Goal: Transaction & Acquisition: Purchase product/service

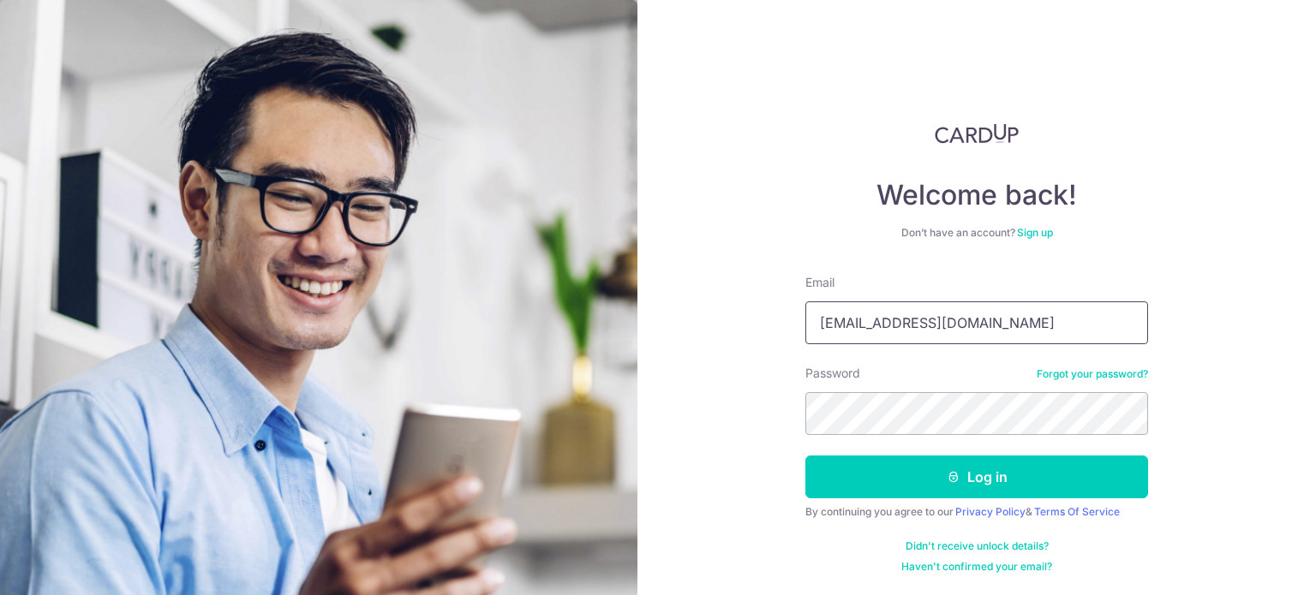
type input "ben@linkflow.com.sg"
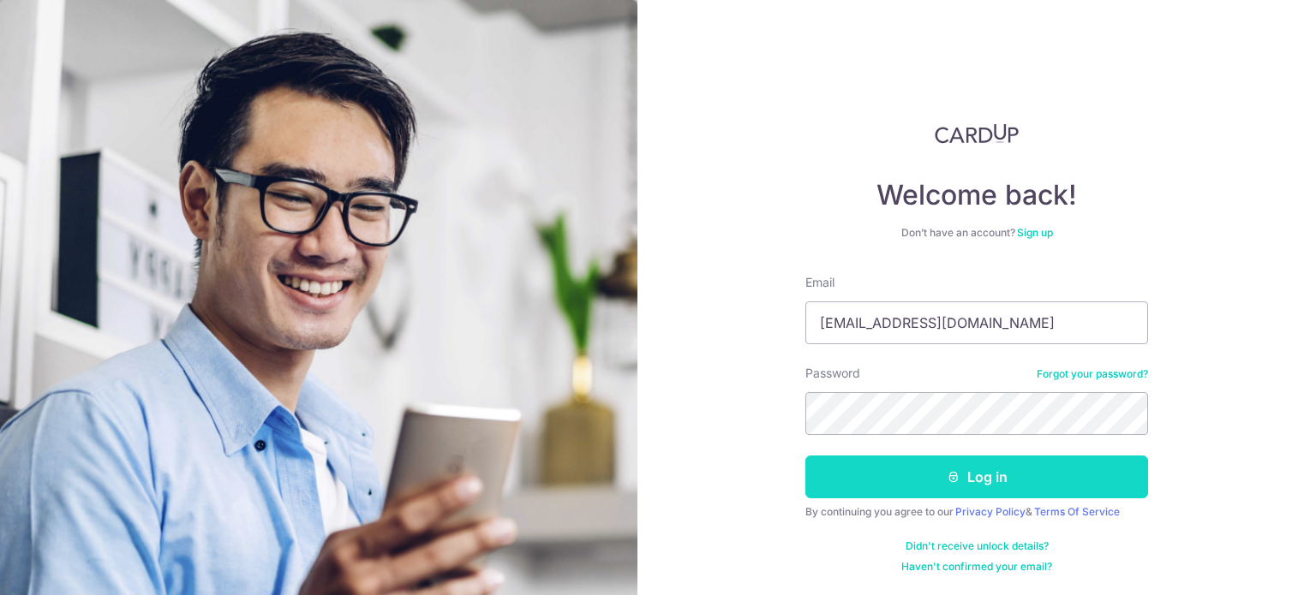
click at [1021, 477] on button "Log in" at bounding box center [976, 477] width 343 height 43
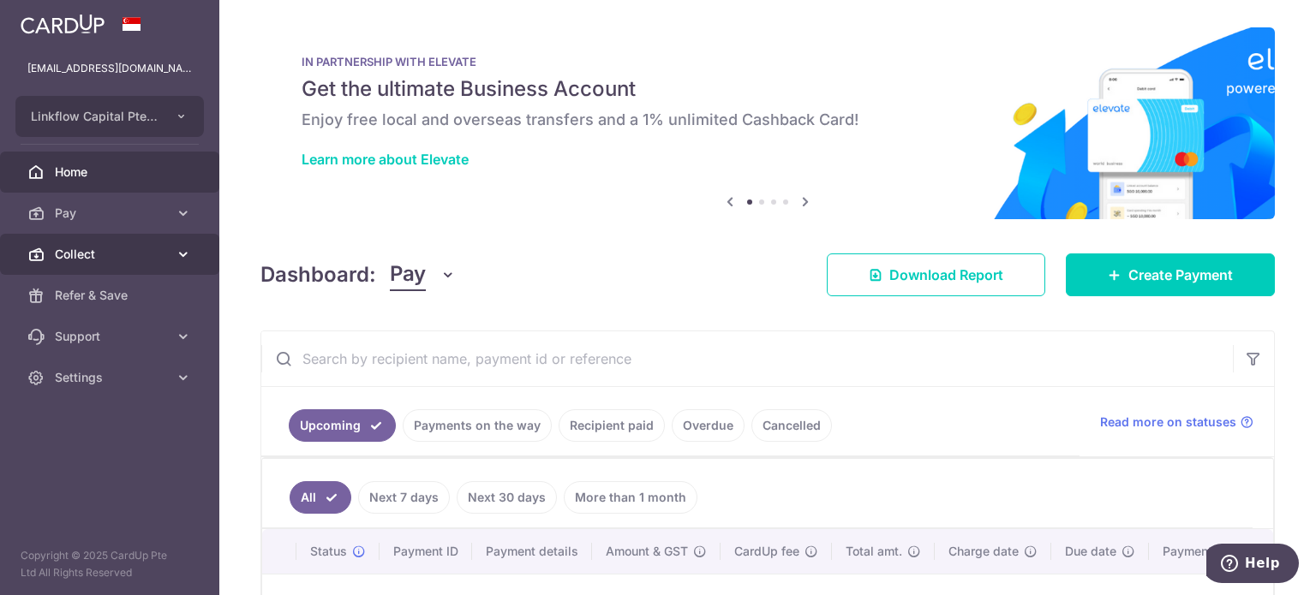
click at [68, 249] on span "Collect" at bounding box center [111, 254] width 113 height 17
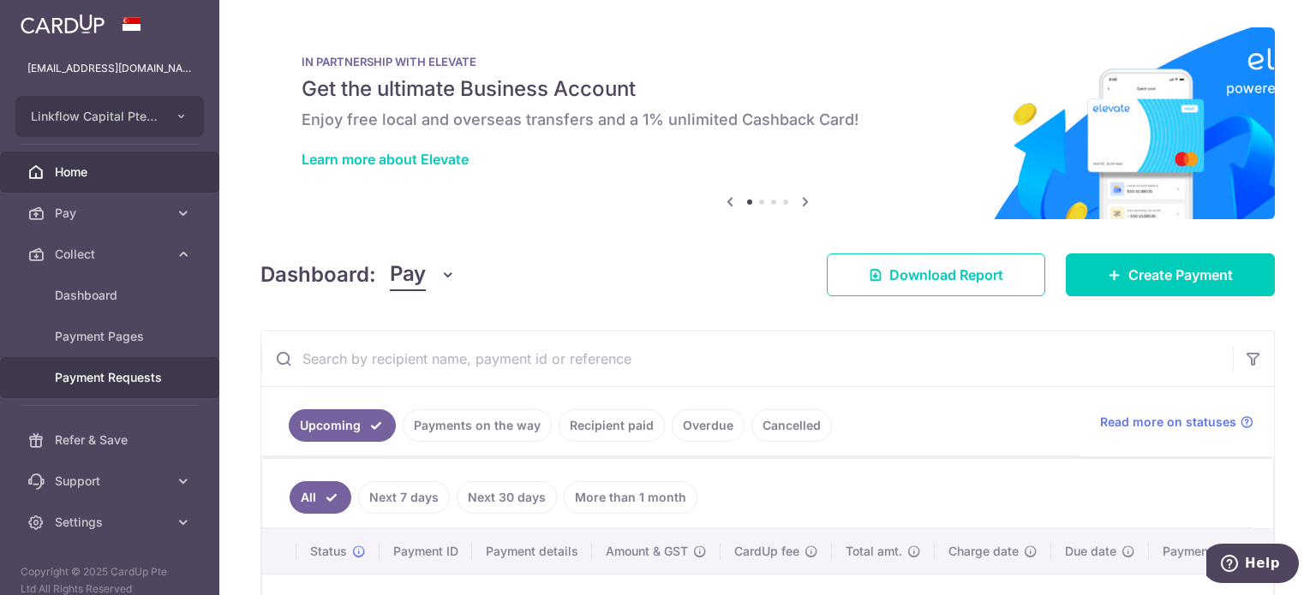
click at [103, 381] on span "Payment Requests" at bounding box center [111, 377] width 113 height 17
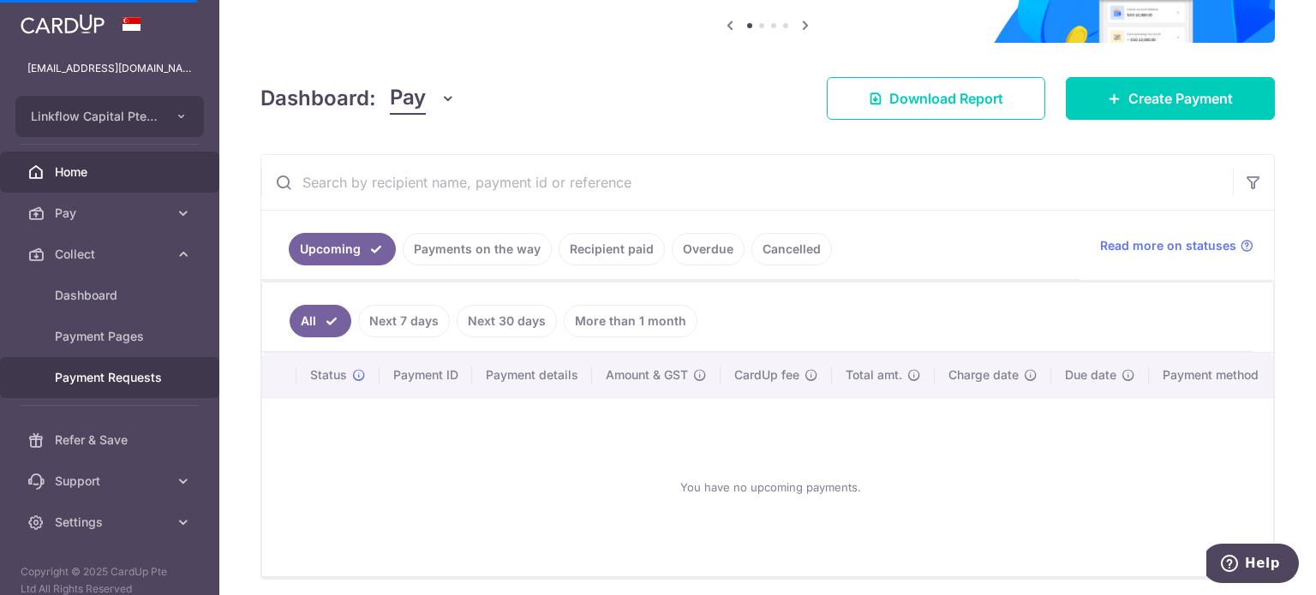
scroll to position [75, 0]
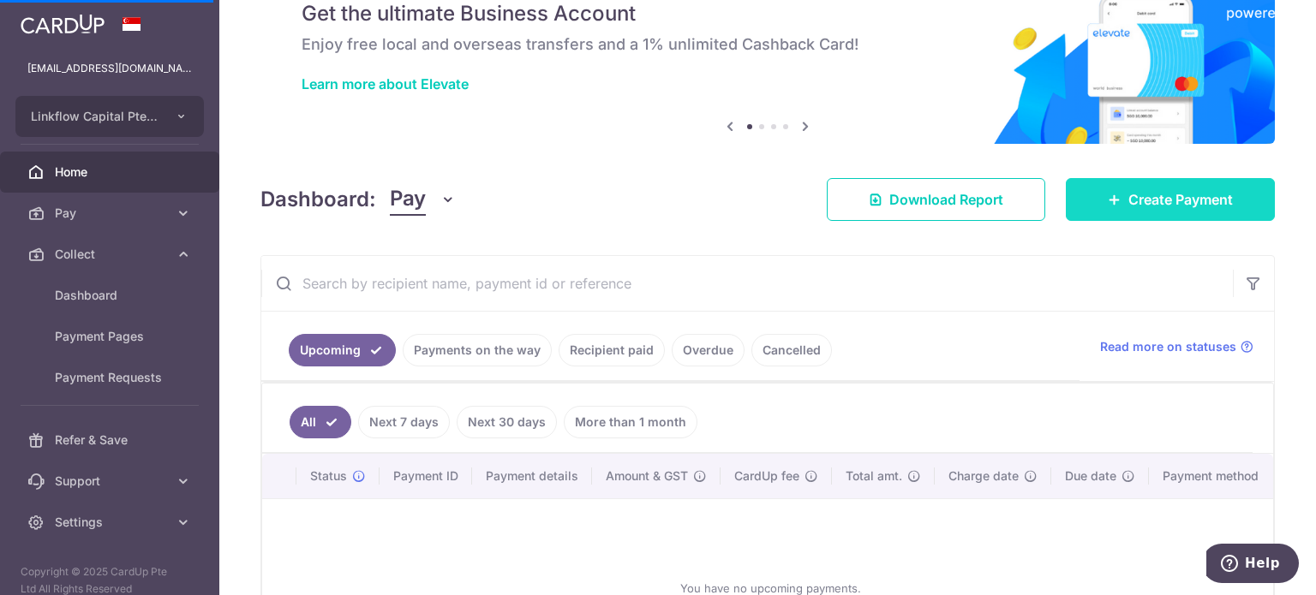
click at [1164, 201] on span "Create Payment" at bounding box center [1180, 199] width 105 height 21
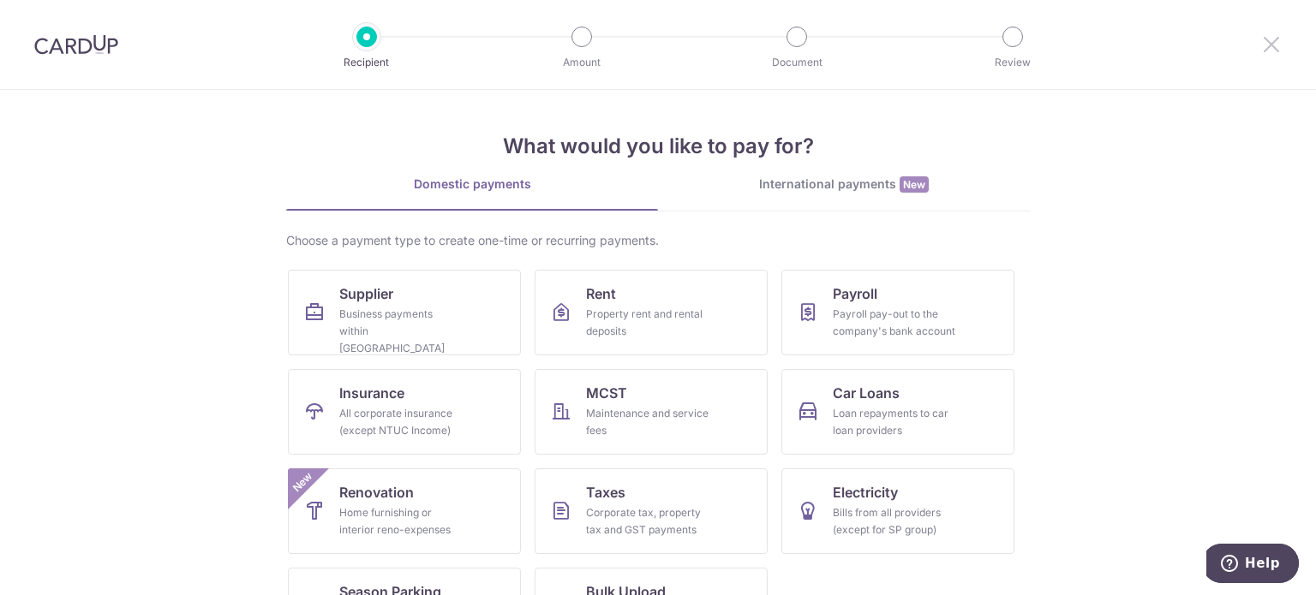
click at [1264, 39] on icon at bounding box center [1271, 43] width 21 height 21
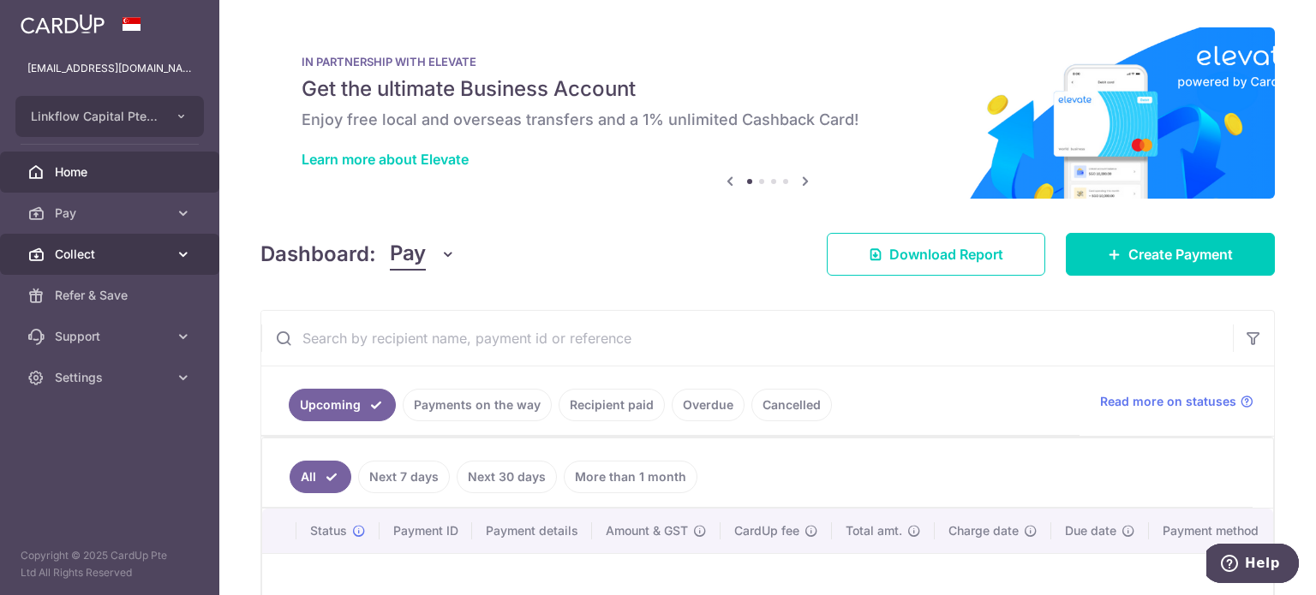
click at [173, 253] on link "Collect" at bounding box center [109, 254] width 219 height 41
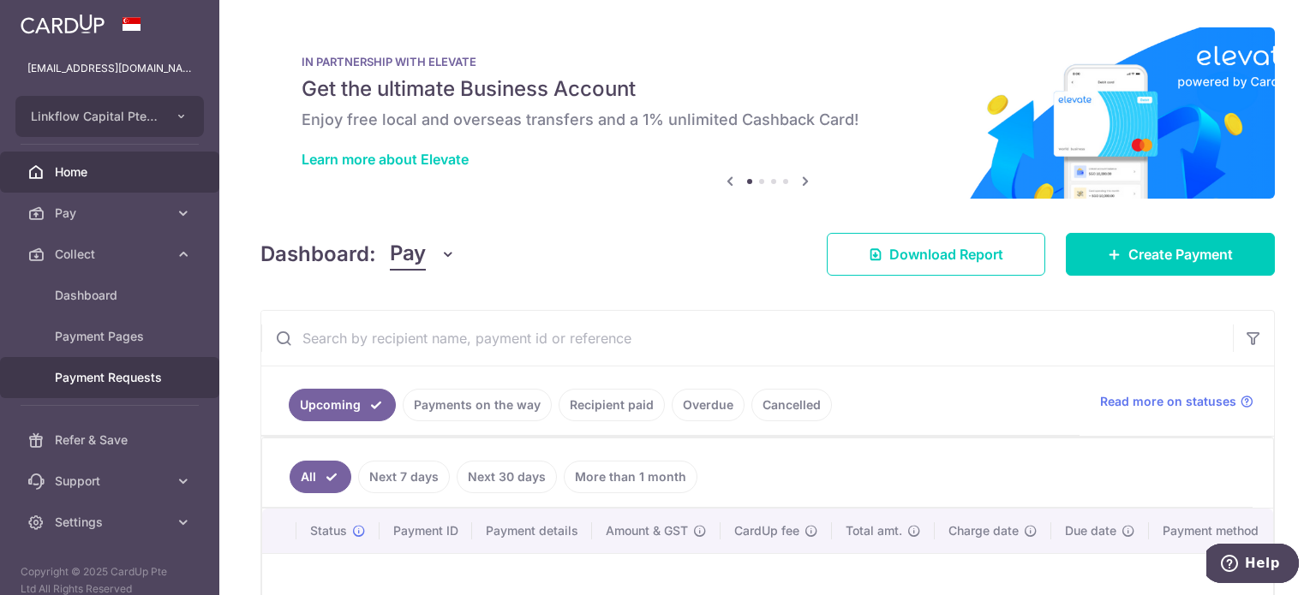
click at [103, 369] on span "Payment Requests" at bounding box center [111, 377] width 113 height 17
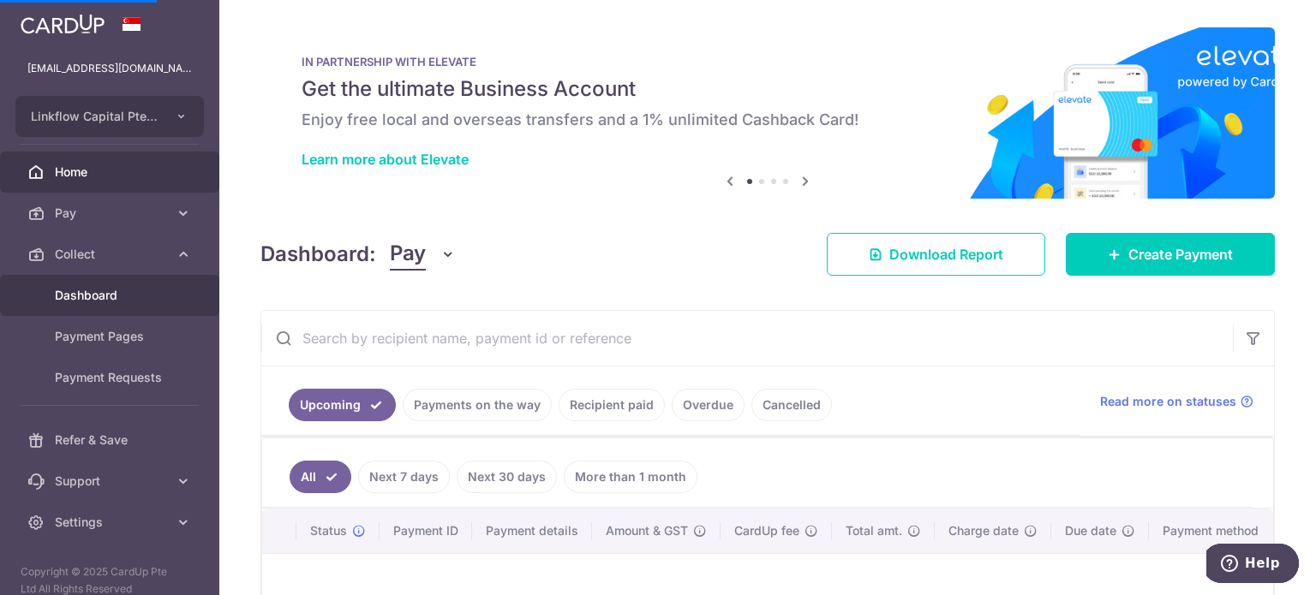
click at [113, 288] on span "Dashboard" at bounding box center [111, 295] width 113 height 17
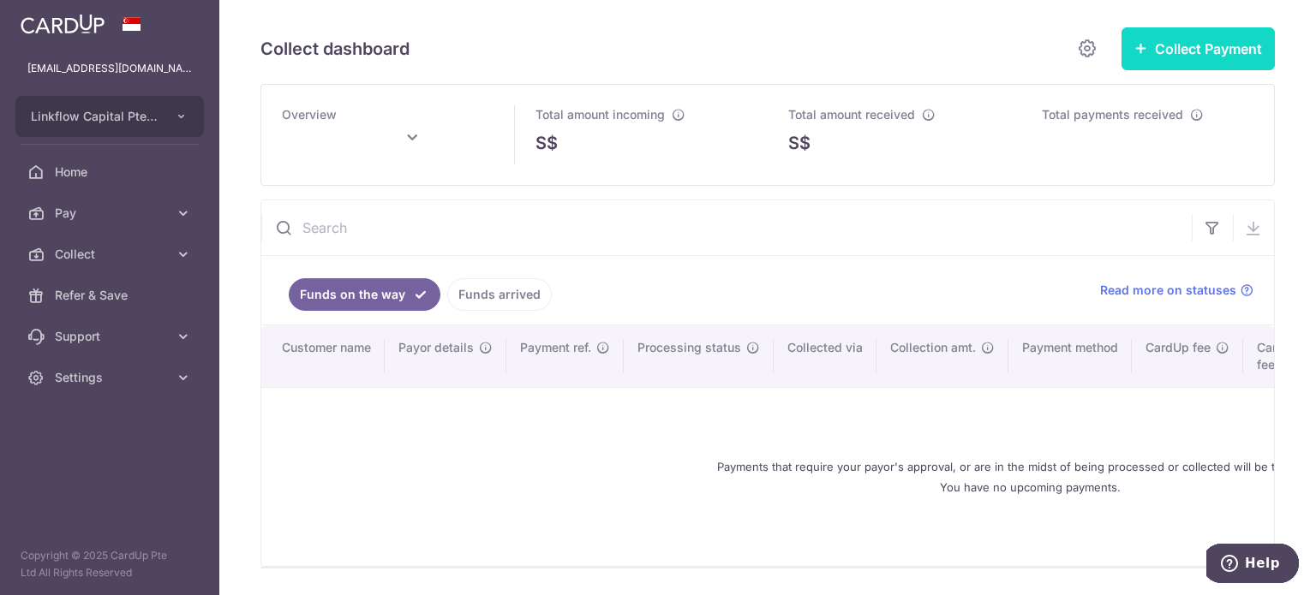
click at [1177, 45] on button "Collect Payment" at bounding box center [1197, 48] width 153 height 43
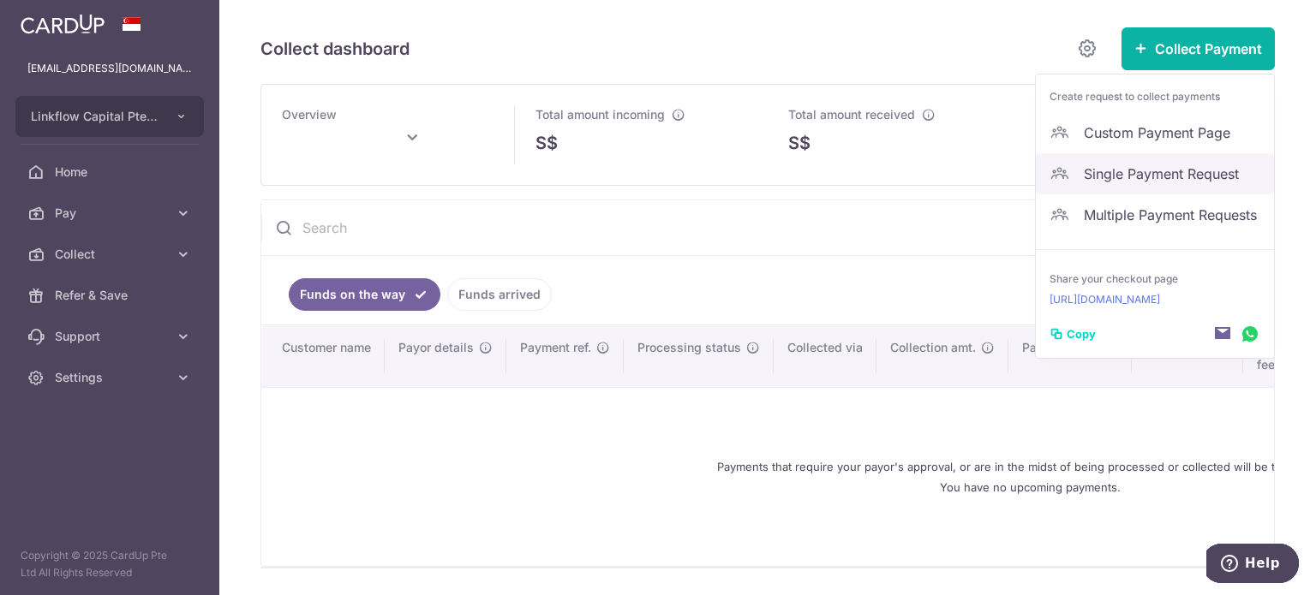
click at [1115, 174] on span "Single Payment Request" at bounding box center [1172, 174] width 176 height 21
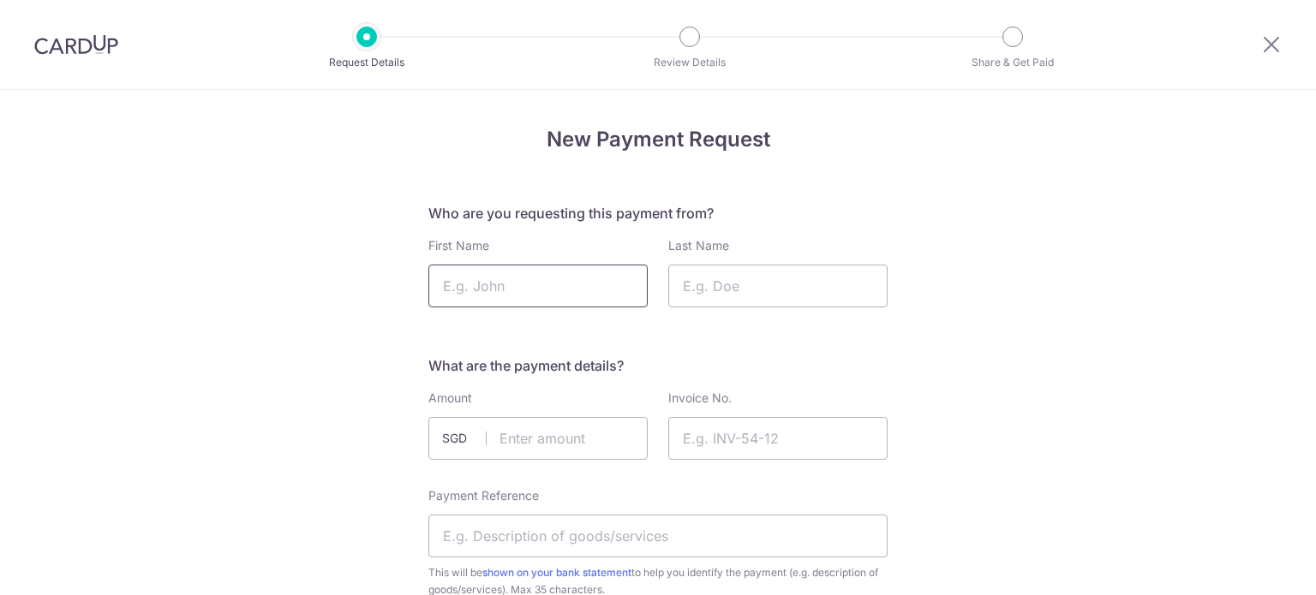
click at [559, 285] on input "First Name" at bounding box center [537, 286] width 219 height 43
type input "Benjamin"
type input "Teo"
type input "28742.00"
type input "INV 7141"
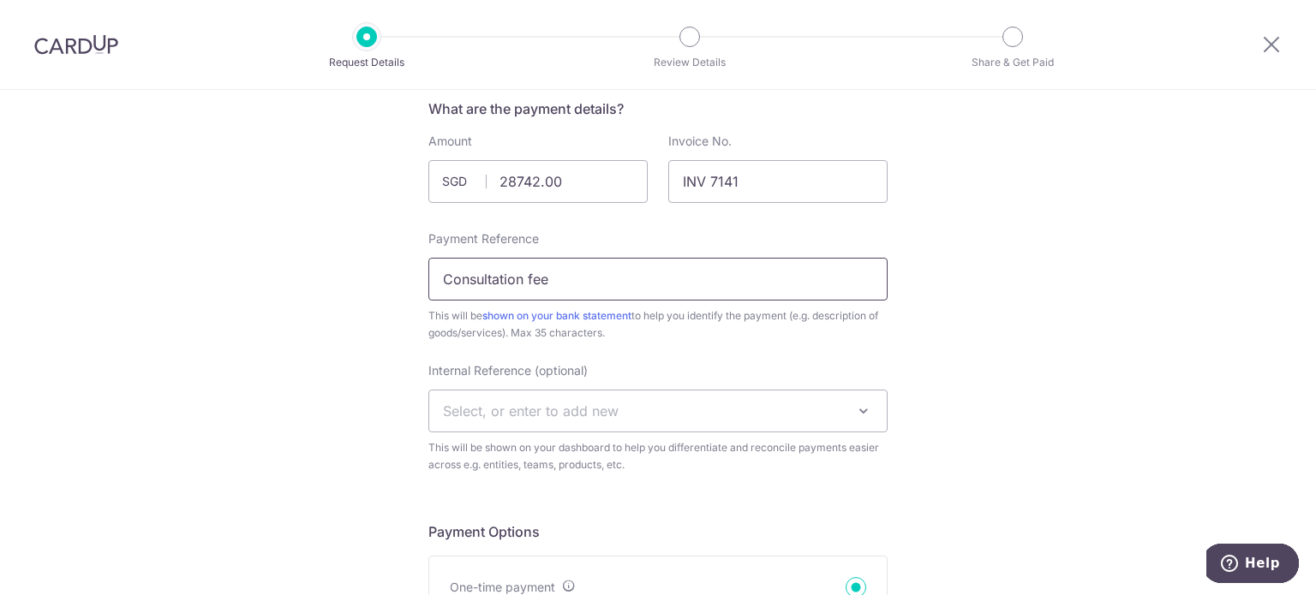
scroll to position [343, 0]
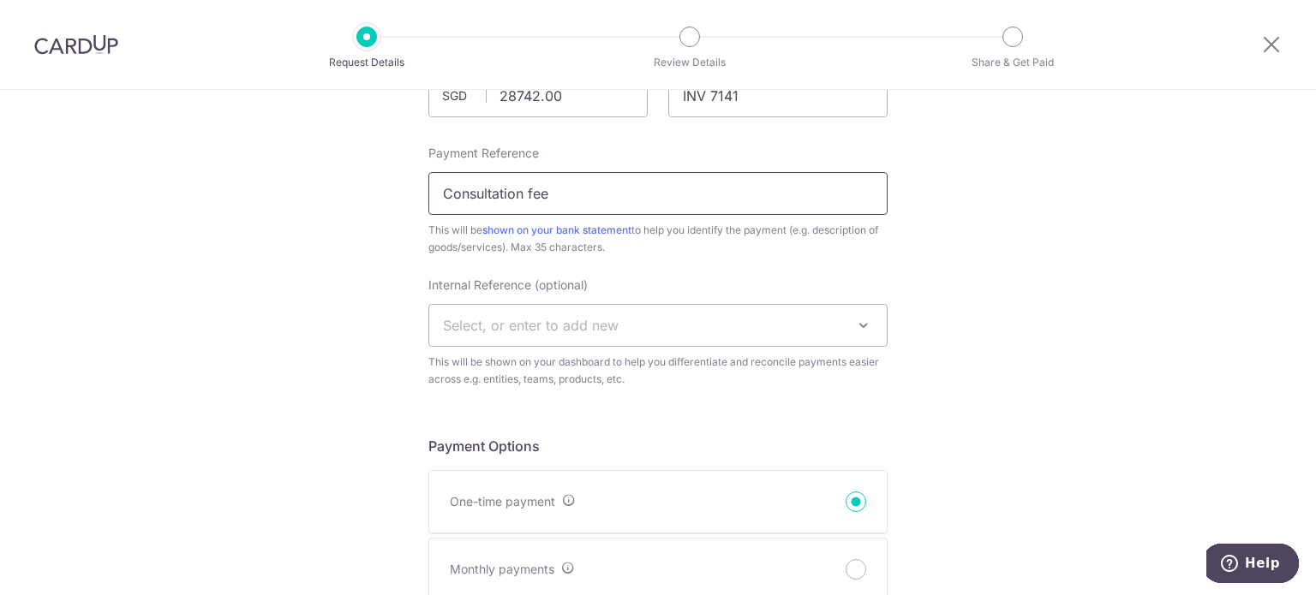
type input "Consultation fee"
click at [685, 343] on span "Select, or enter to add new" at bounding box center [657, 325] width 457 height 41
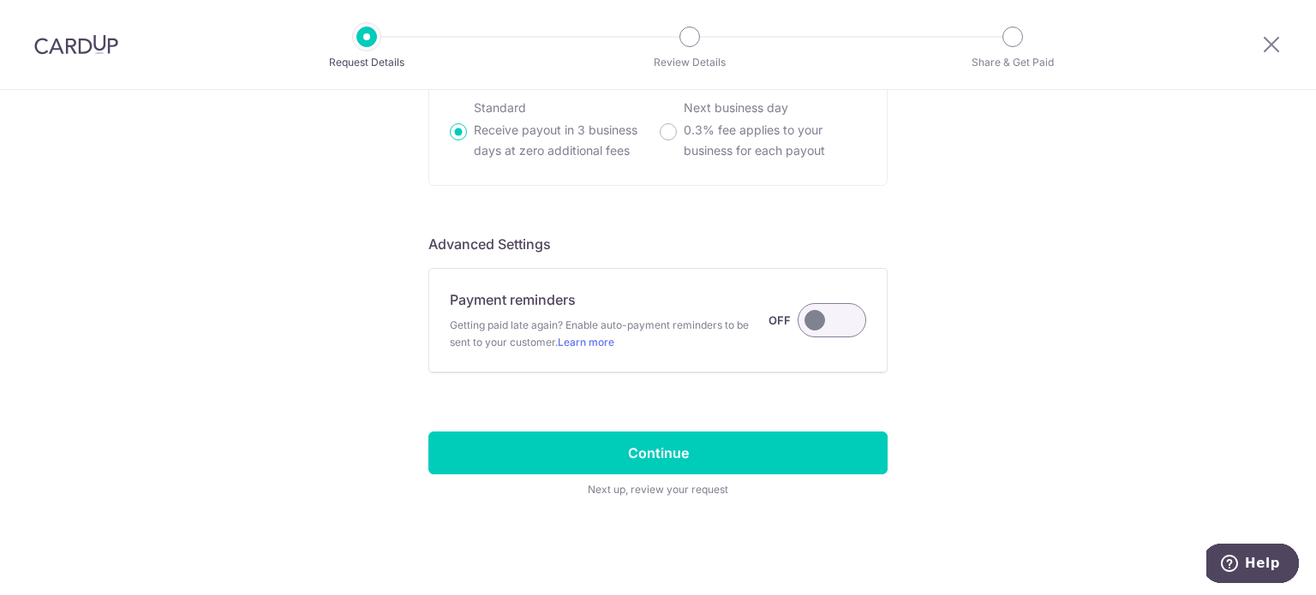
scroll to position [1336, 0]
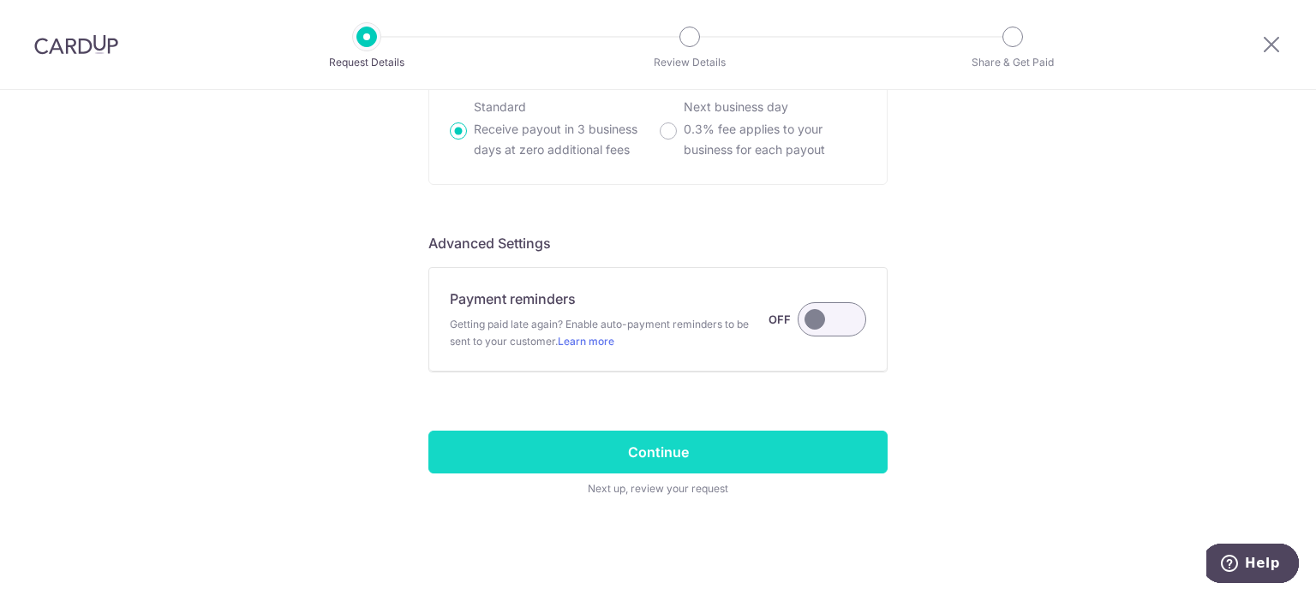
click at [638, 448] on input "Continue" at bounding box center [657, 452] width 459 height 43
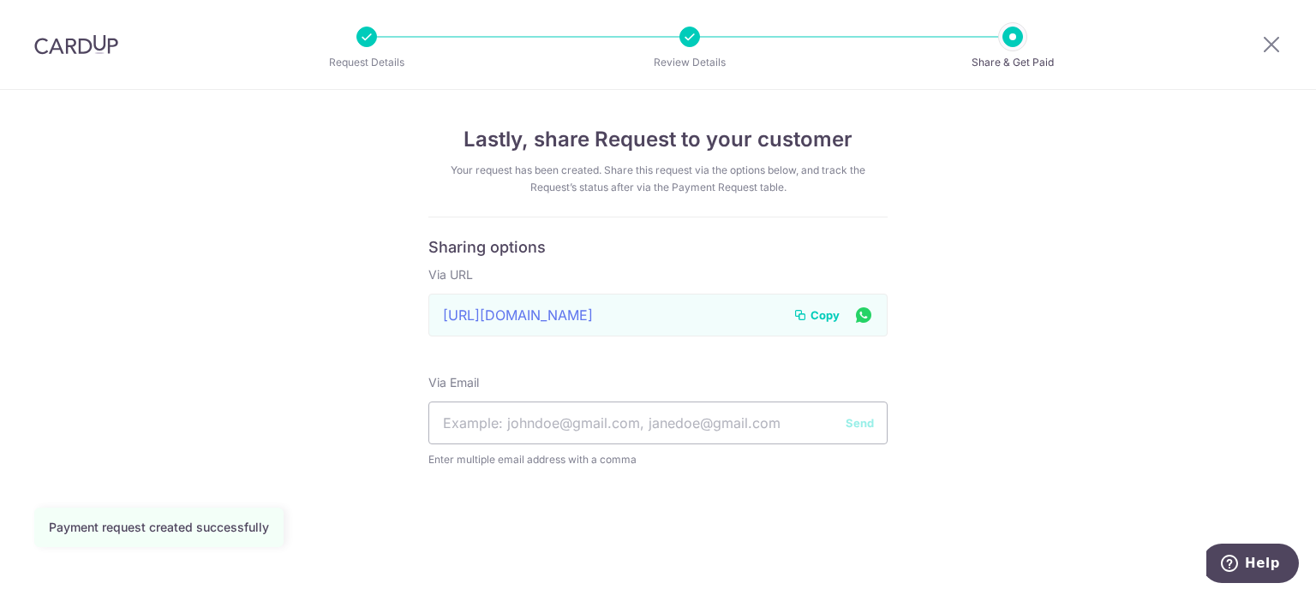
click at [821, 312] on span "Copy" at bounding box center [824, 315] width 29 height 17
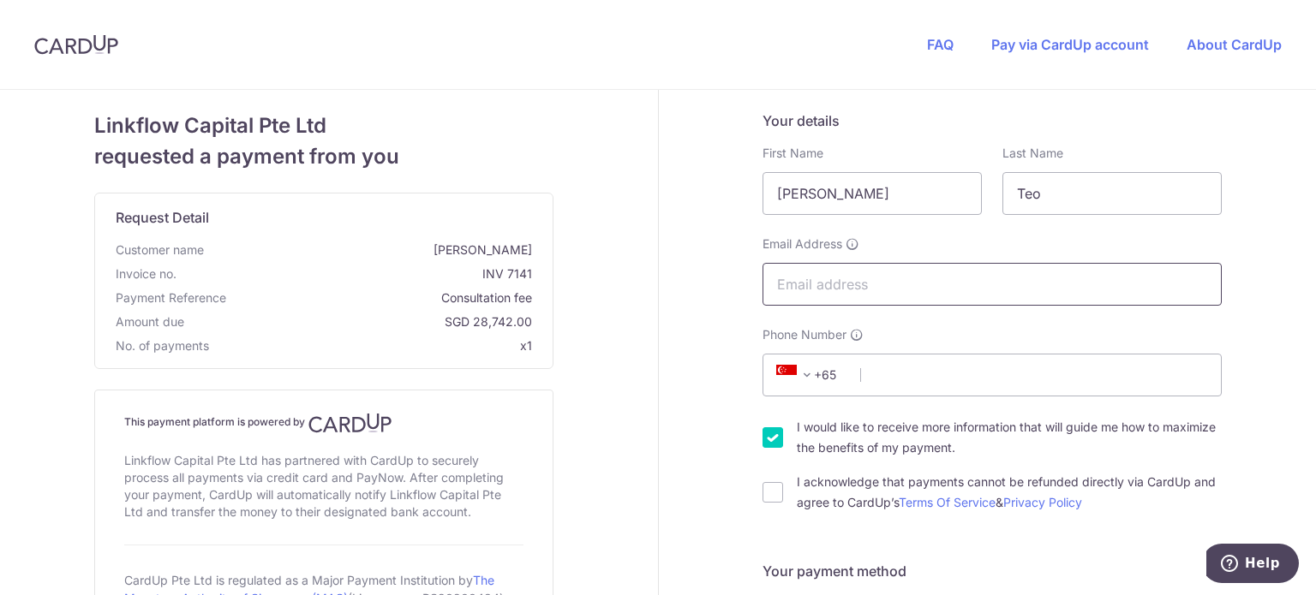
click at [1021, 270] on input "Email Address" at bounding box center [991, 284] width 459 height 43
type input "ben.teobh@gmail.com"
type input "97762935"
click at [767, 446] on input "I would like to receive more information that will guide me how to maximize the…" at bounding box center [772, 437] width 21 height 21
checkbox input "false"
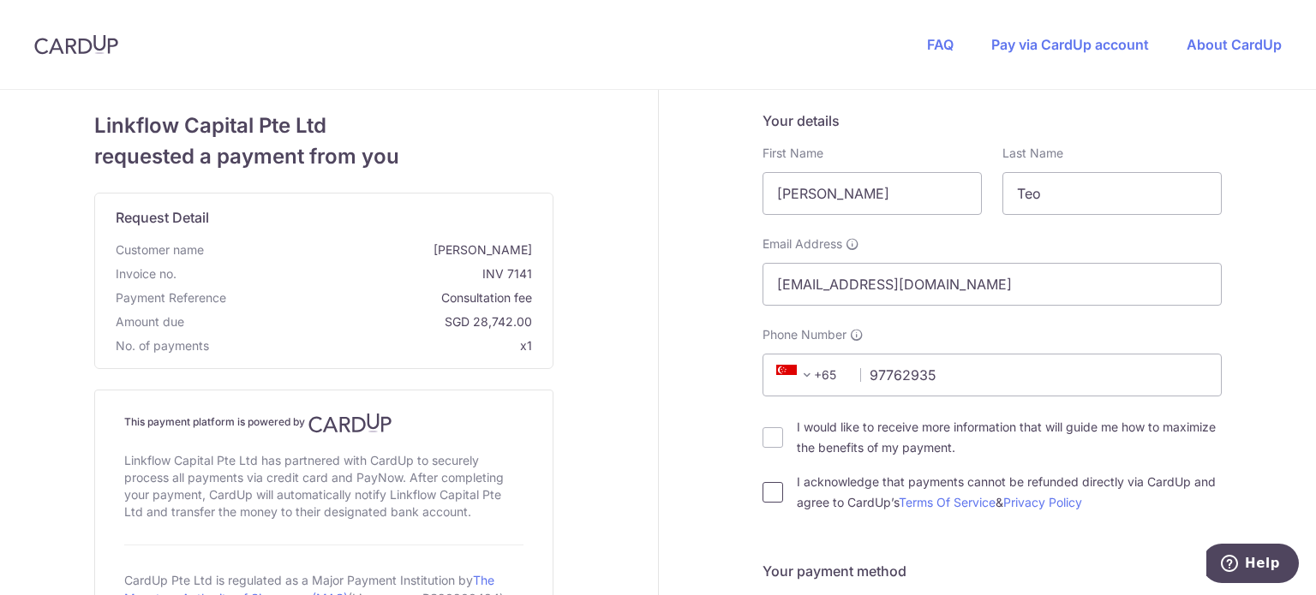
click at [772, 489] on input "I acknowledge that payments cannot be refunded directly via CardUp and agree to…" at bounding box center [772, 492] width 21 height 21
checkbox input "true"
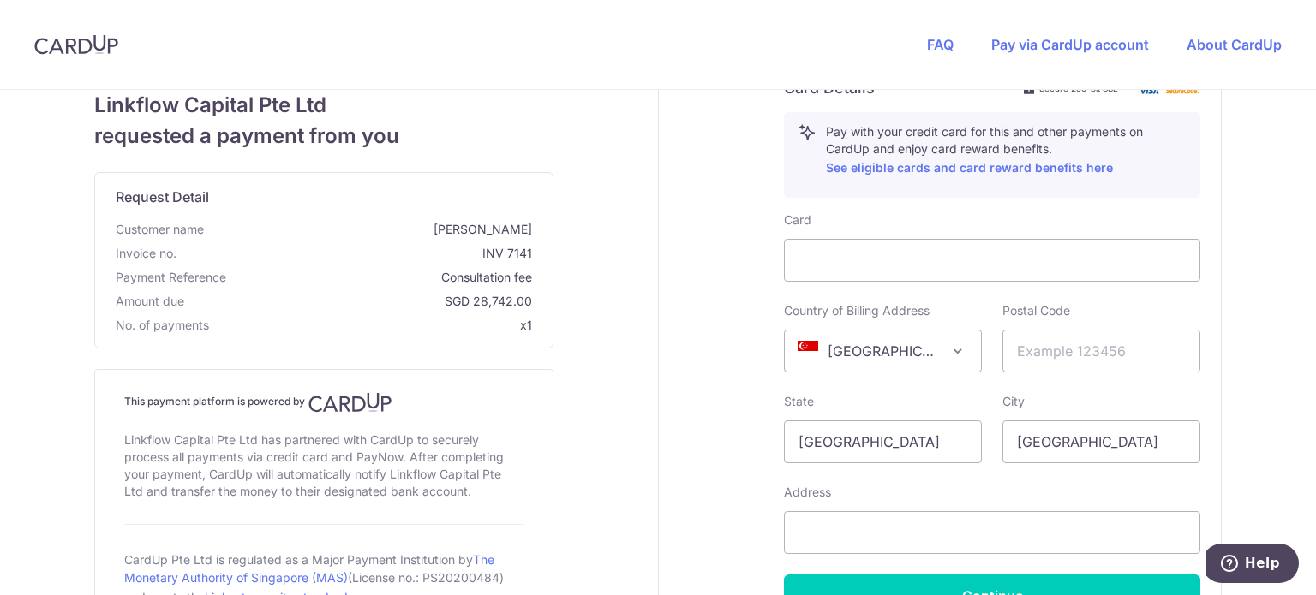
scroll to position [685, 0]
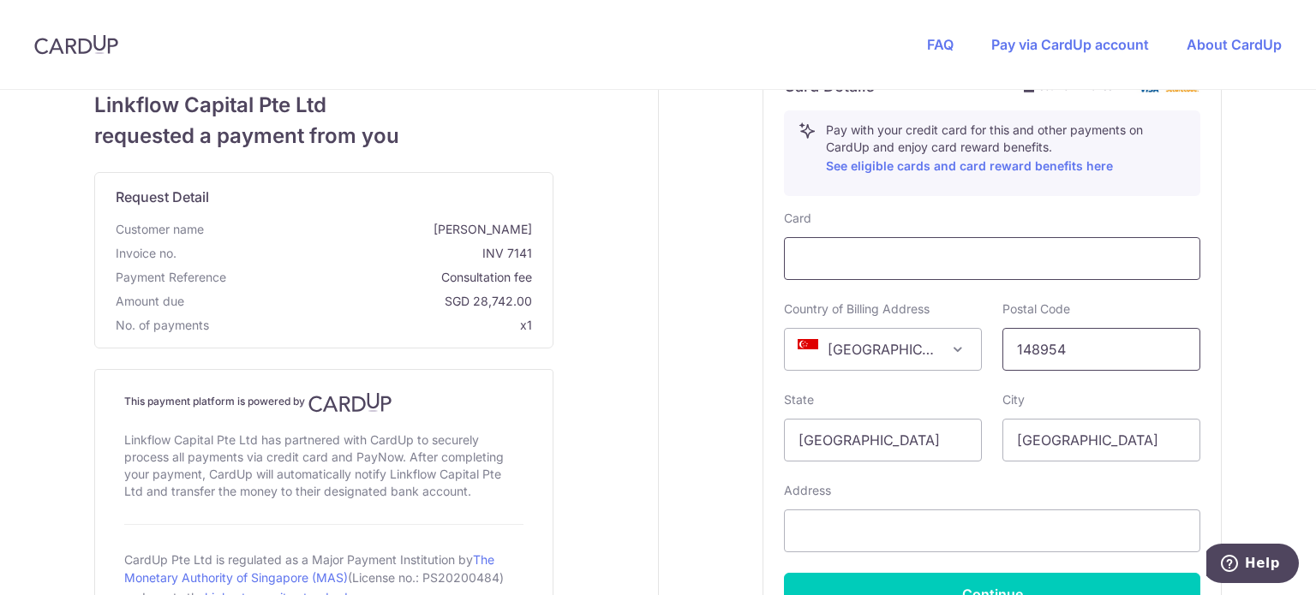
type input "148954"
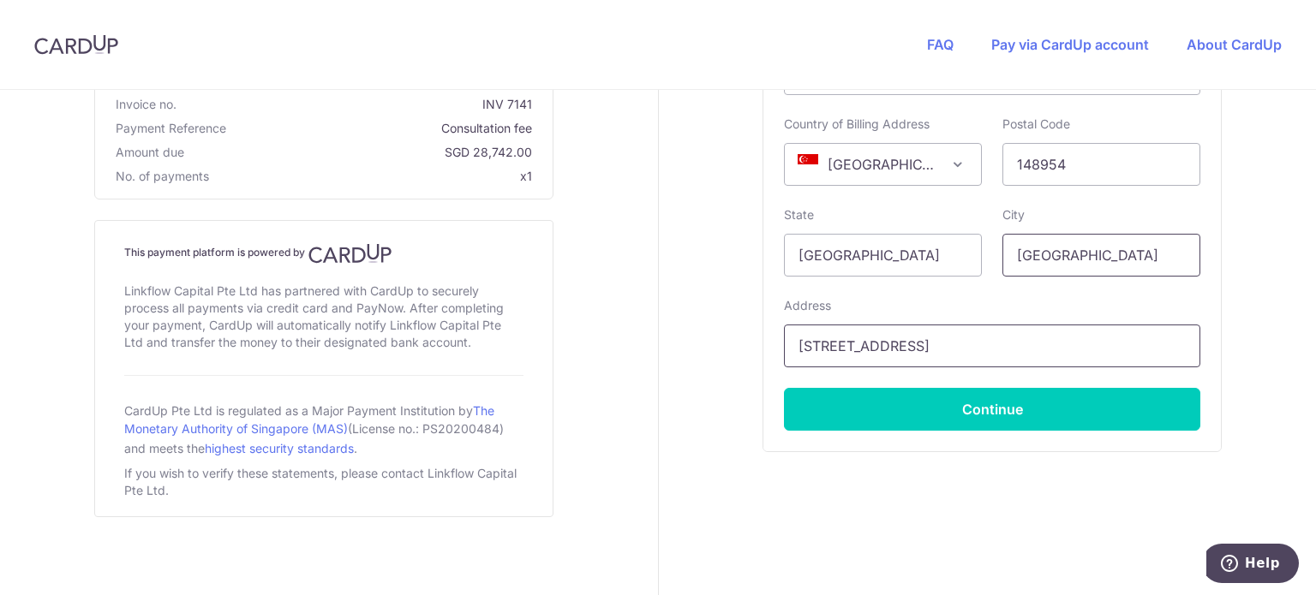
scroll to position [699, 0]
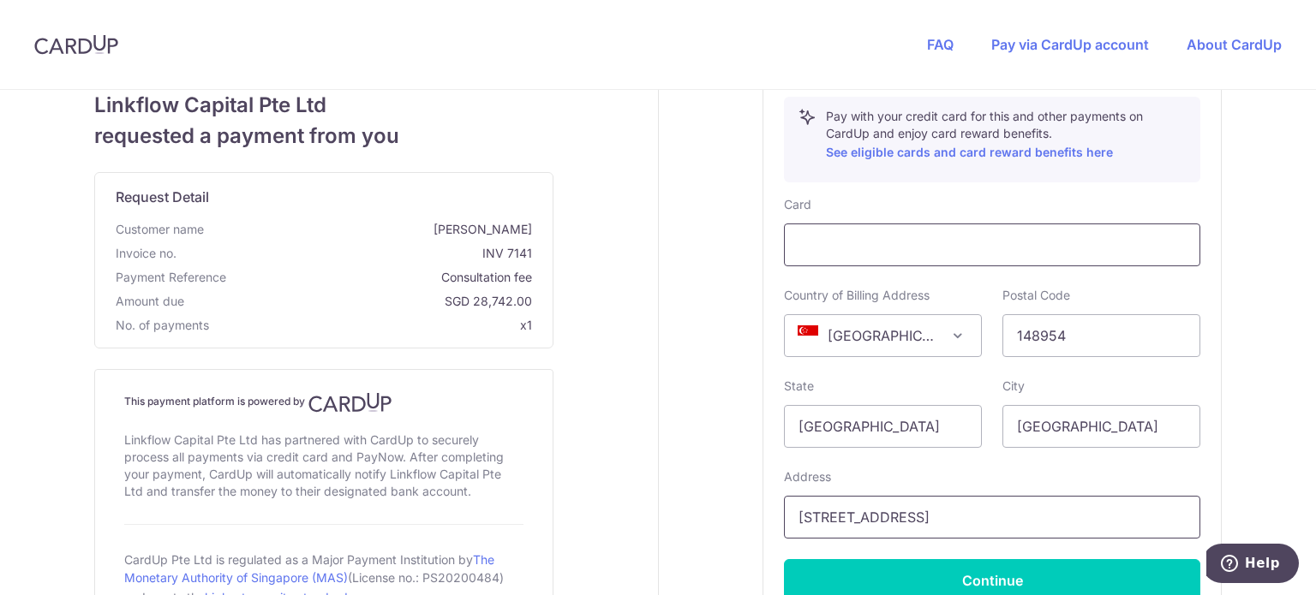
type input "10 Stirling Road"
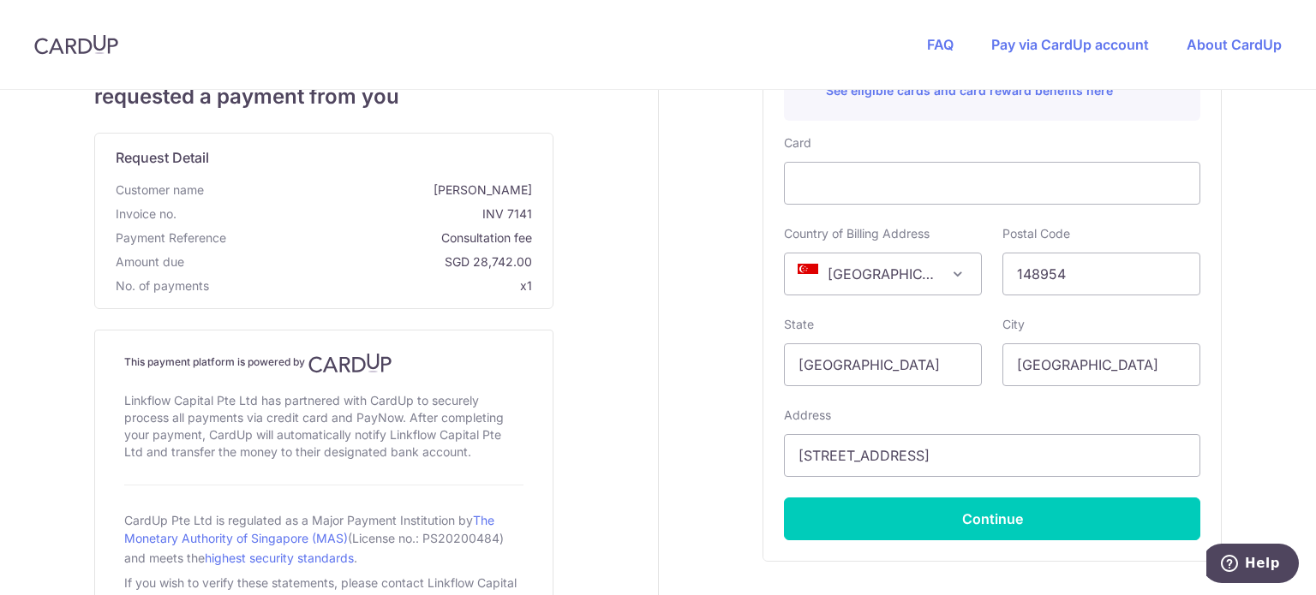
scroll to position [785, 0]
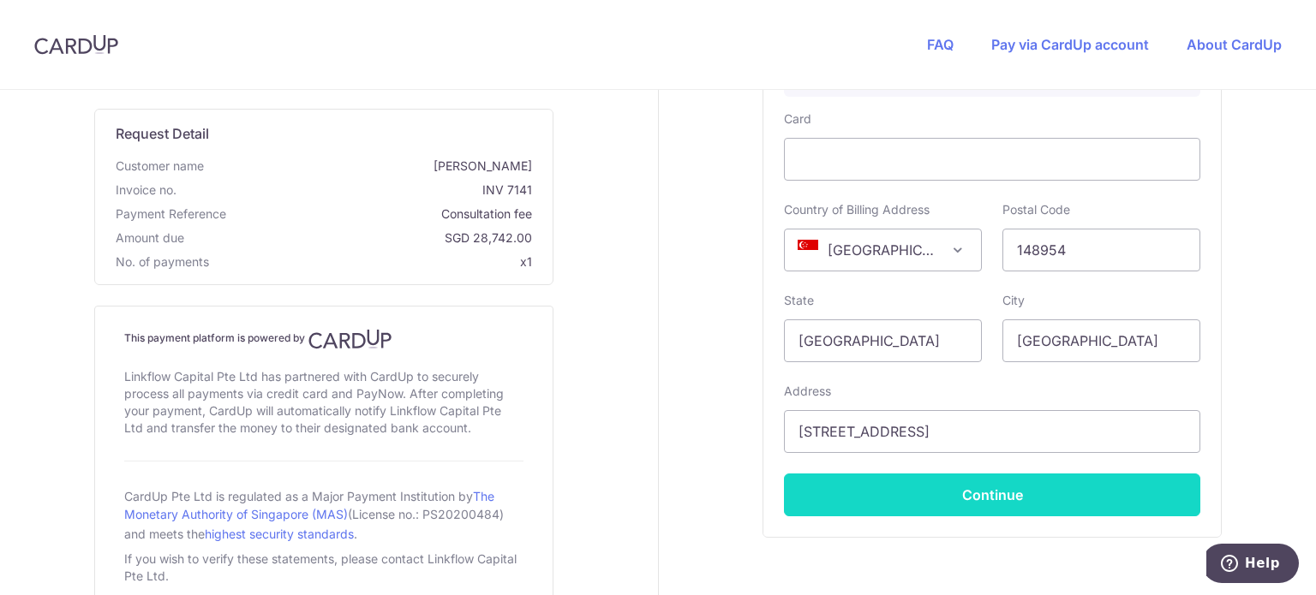
click at [1051, 485] on button "Continue" at bounding box center [992, 495] width 416 height 43
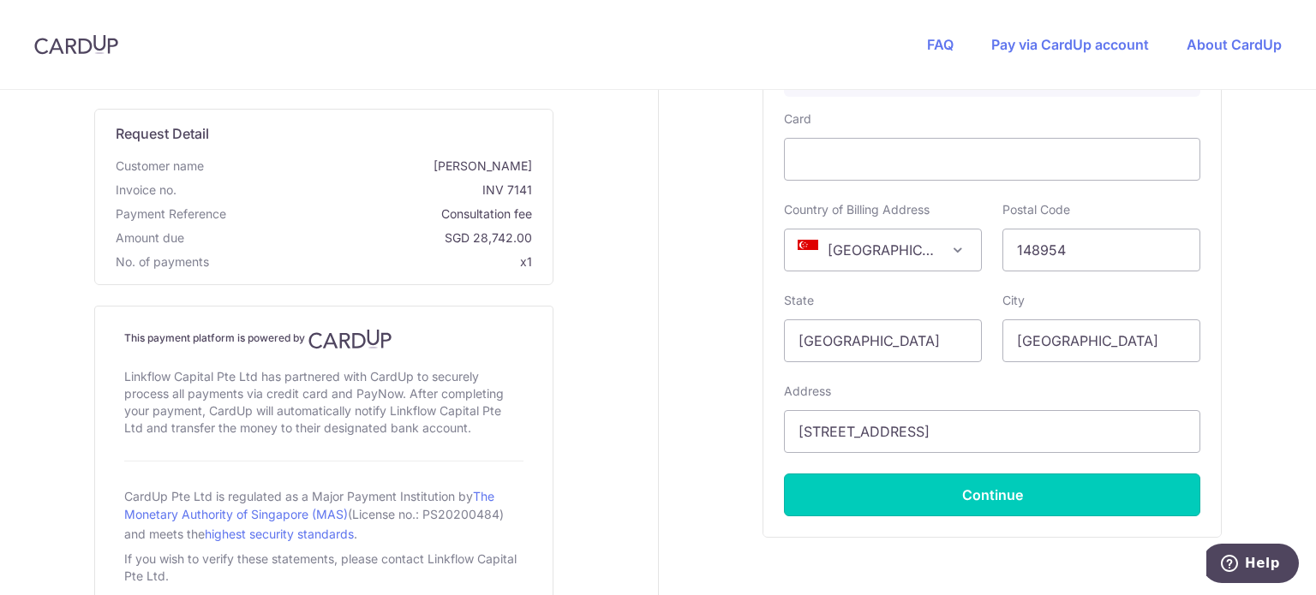
type input "**** 5472"
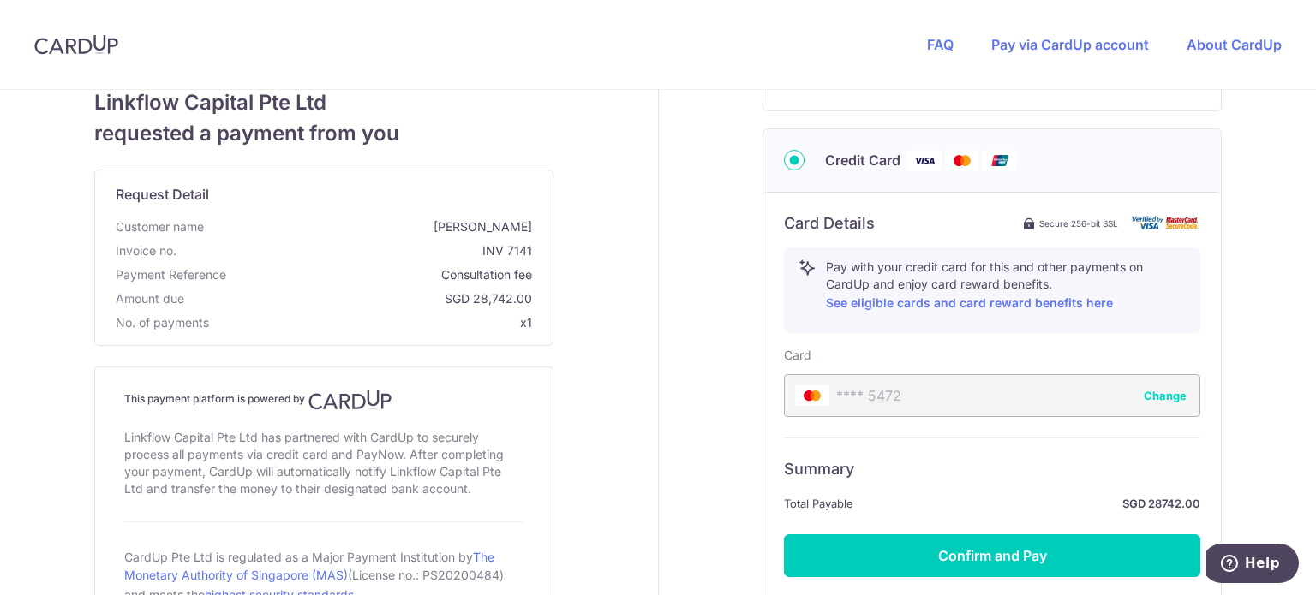
scroll to position [695, 0]
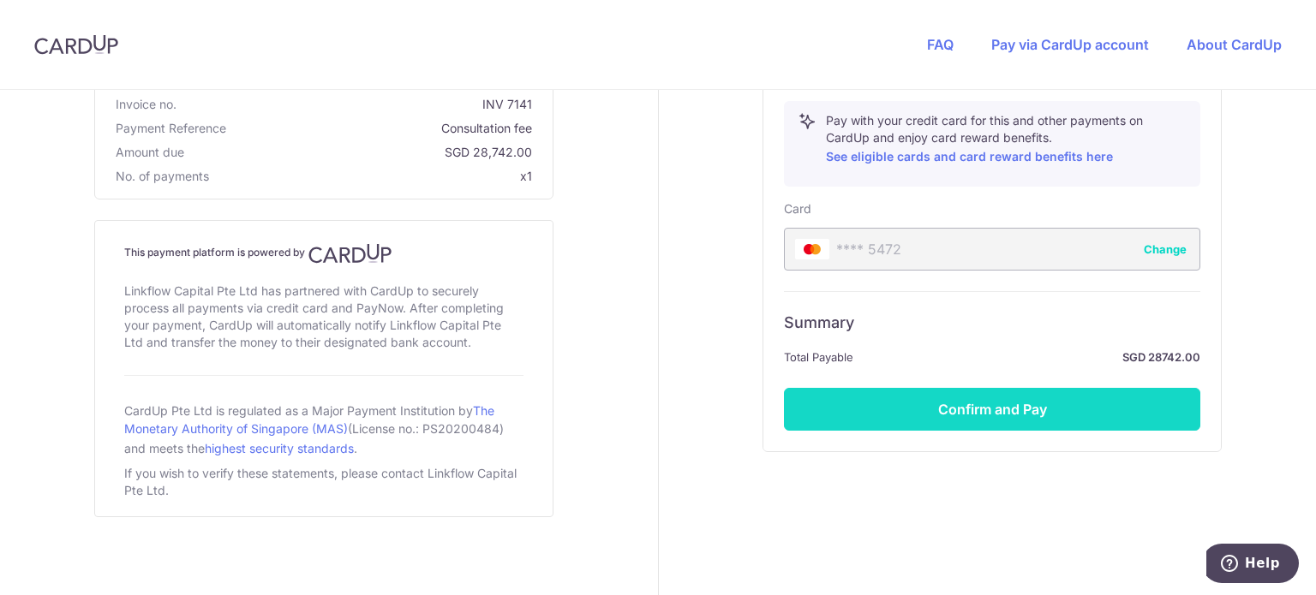
click at [918, 409] on button "Confirm and Pay" at bounding box center [992, 409] width 416 height 43
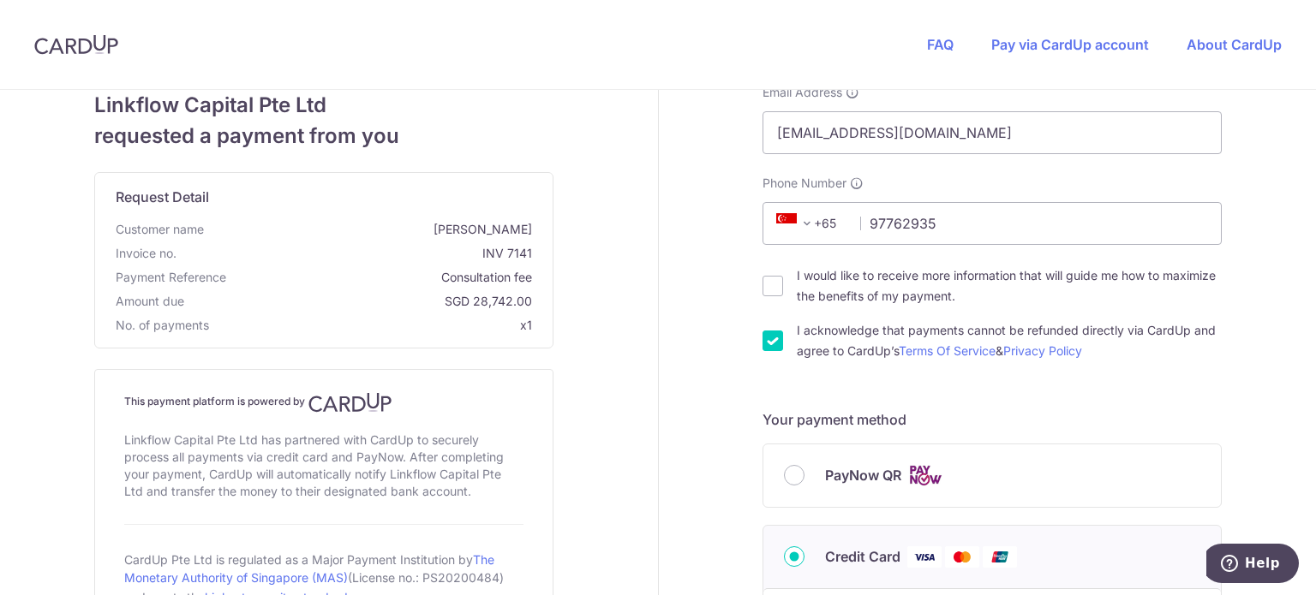
scroll to position [9, 0]
